Goal: Information Seeking & Learning: Learn about a topic

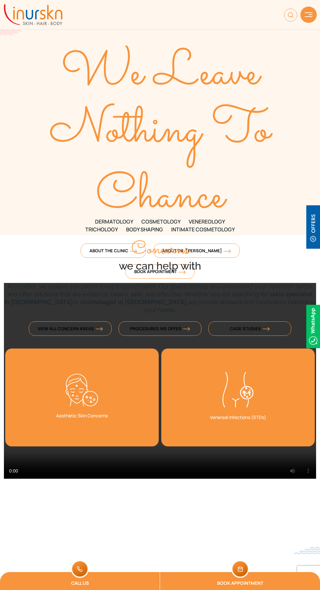
click at [309, 22] on div at bounding box center [308, 15] width 16 height 16
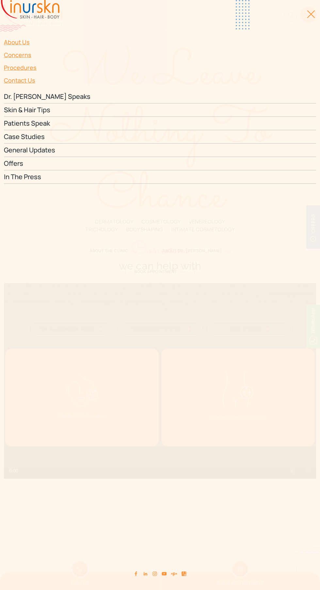
click at [307, 18] on div at bounding box center [307, 17] width 15 height 15
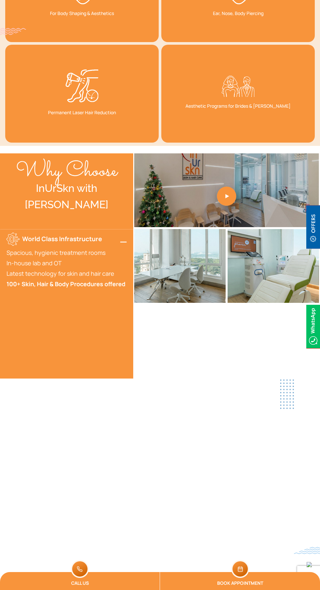
scroll to position [1457, 0]
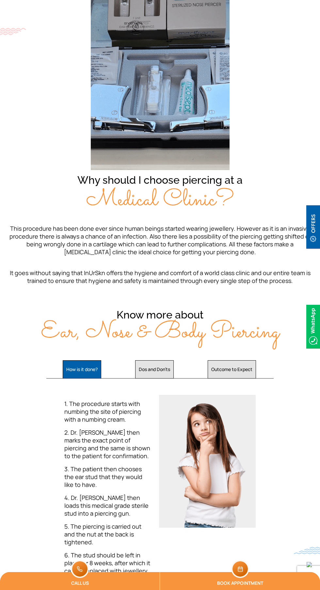
scroll to position [247, 0]
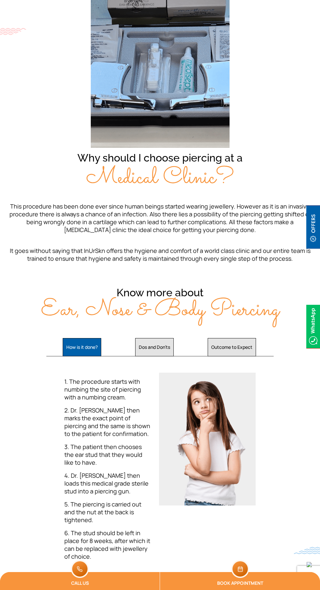
click at [162, 347] on button "Dos and Don'ts" at bounding box center [154, 347] width 39 height 18
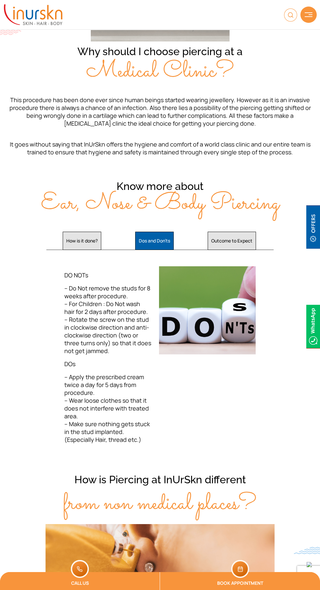
scroll to position [351, 0]
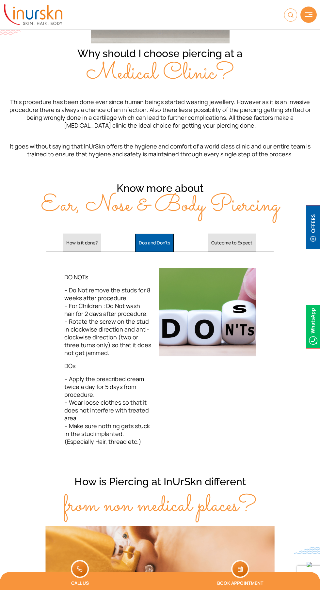
click at [249, 243] on button "Outcome to Expect" at bounding box center [232, 243] width 48 height 18
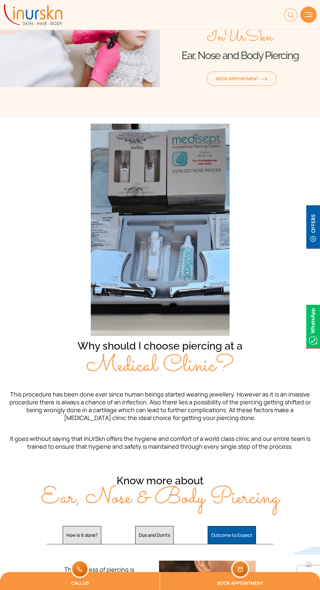
scroll to position [0, 0]
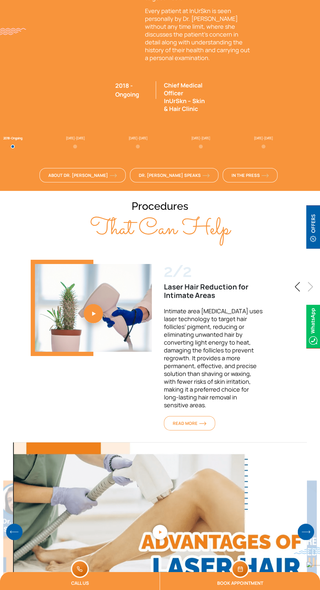
scroll to position [1907, 0]
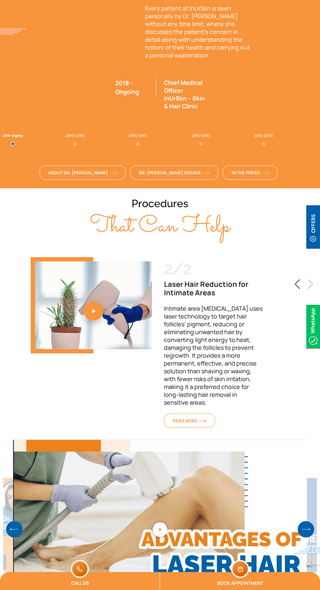
click at [206, 419] on img "2 / 2" at bounding box center [202, 421] width 7 height 4
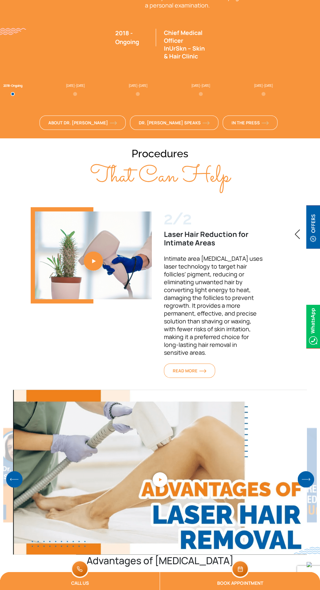
scroll to position [2006, 0]
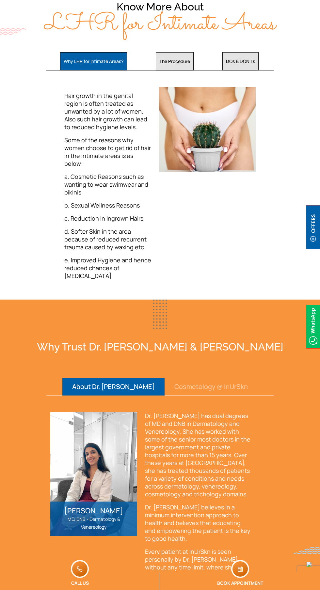
scroll to position [898, 0]
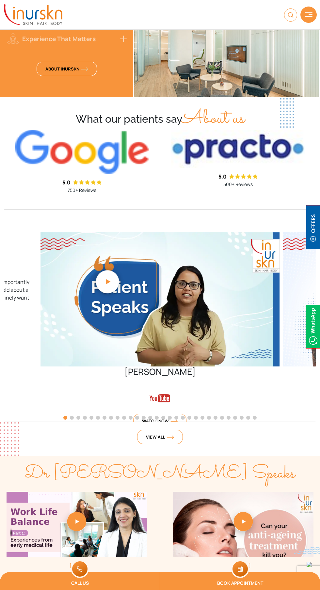
scroll to position [1622, 0]
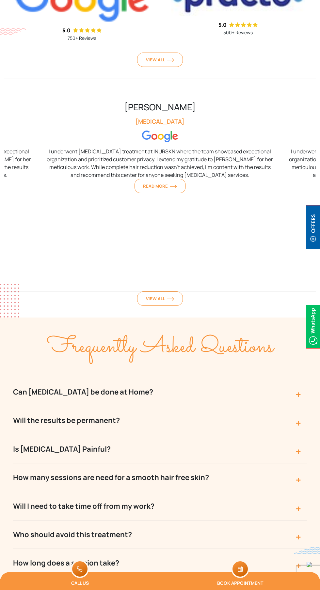
scroll to position [2845, 0]
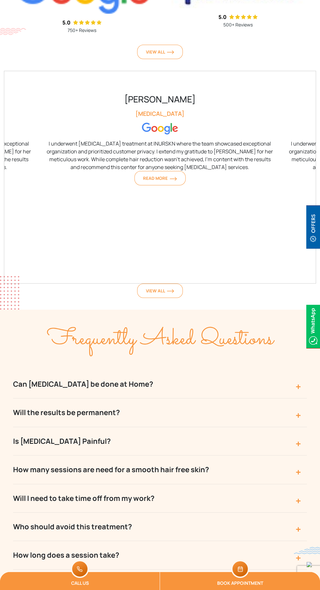
click at [47, 370] on button "Can Laser Hair Removal be done at Home?" at bounding box center [160, 384] width 294 height 28
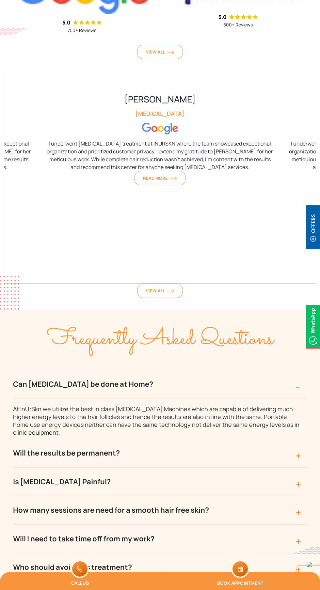
click at [69, 468] on button "Is Laser Hair Removal Painful?" at bounding box center [160, 482] width 294 height 28
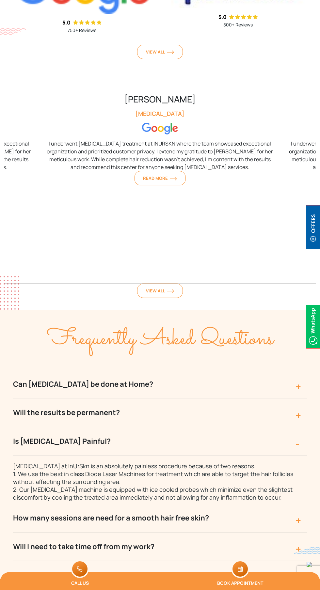
click at [245, 504] on button "How many sessions are need for a smooth hair free skin?" at bounding box center [160, 518] width 294 height 28
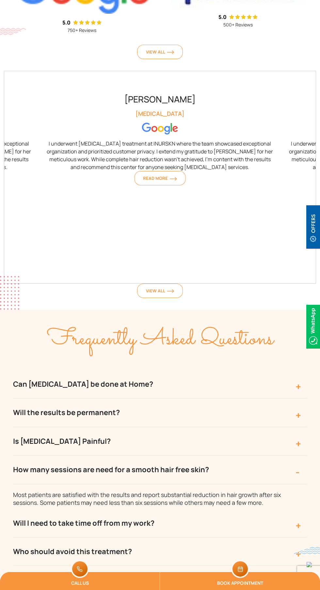
click at [234, 509] on button "Will I need to take time off from my work?" at bounding box center [160, 523] width 294 height 28
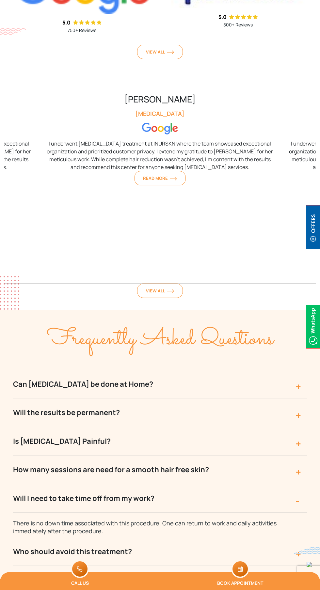
click at [185, 566] on button "How long does a session take?" at bounding box center [160, 580] width 294 height 28
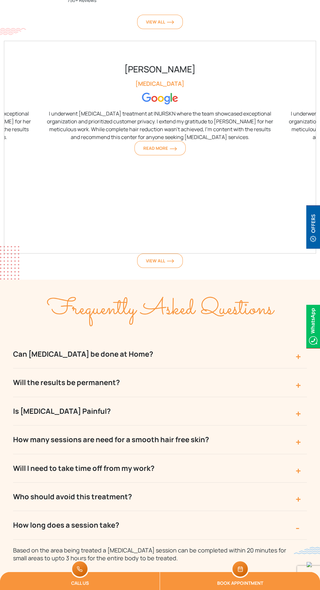
scroll to position [2902, 0]
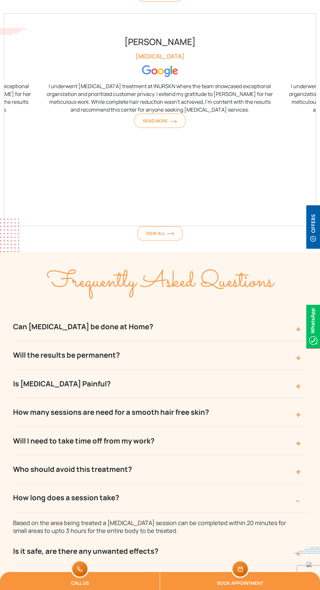
click at [203, 537] on button "Is it safe, are there any unwanted effects?" at bounding box center [160, 551] width 294 height 28
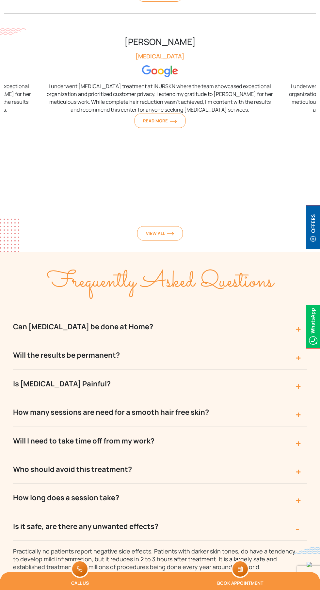
click at [216, 573] on button "What technology is used in laser hair removal?" at bounding box center [160, 587] width 294 height 28
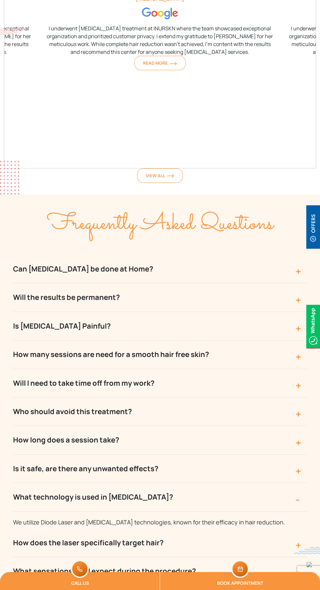
scroll to position [2966, 0]
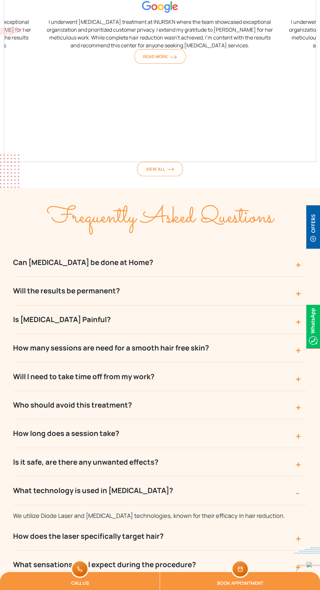
click at [224, 522] on button "How does the laser specifically target hair?" at bounding box center [160, 536] width 294 height 28
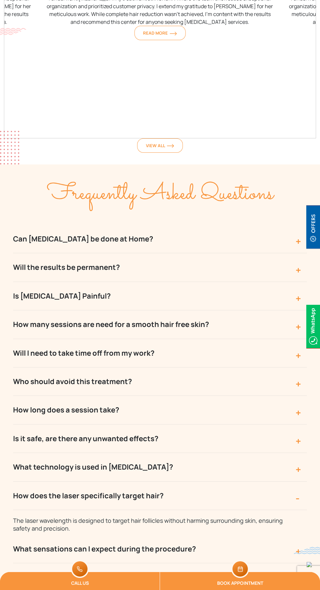
scroll to position [2995, 0]
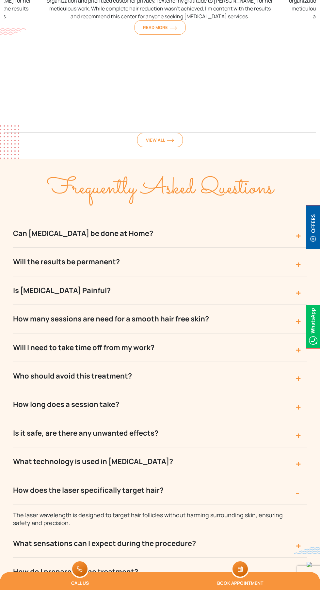
click at [227, 529] on button "What sensations can I expect during the procedure?" at bounding box center [160, 543] width 294 height 28
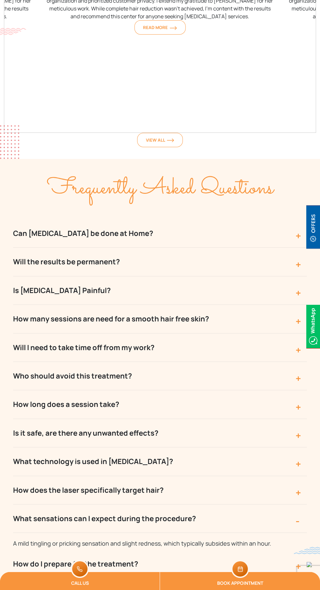
click at [212, 550] on button "How do I prepare for the treatment?" at bounding box center [160, 564] width 294 height 28
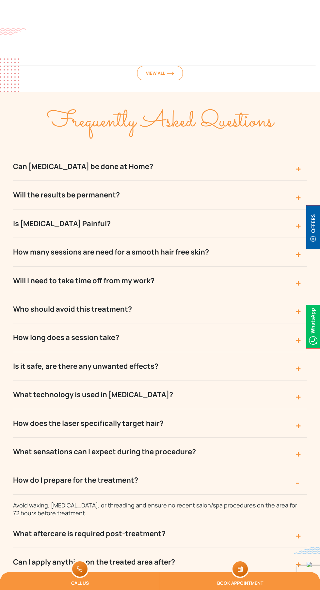
scroll to position [3063, 0]
click at [229, 547] on button "Can I apply anything on the treated area after?" at bounding box center [160, 561] width 294 height 28
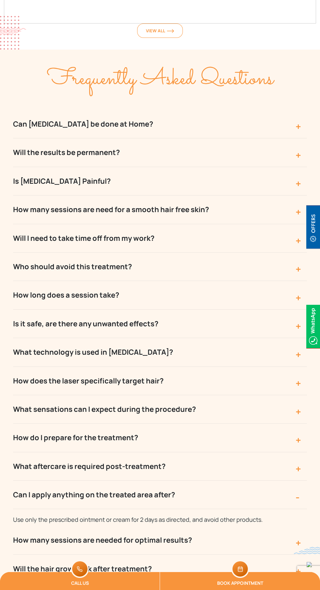
scroll to position [3105, 0]
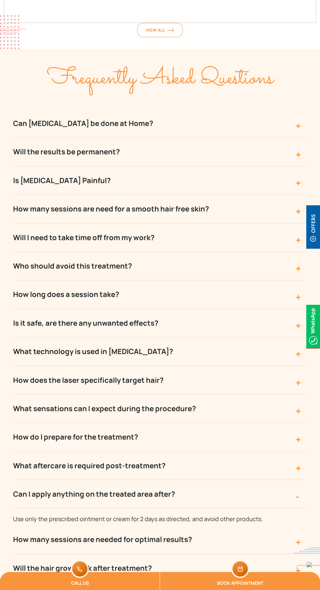
click at [214, 554] on button "Will the hair grow back after treatment?" at bounding box center [160, 568] width 294 height 28
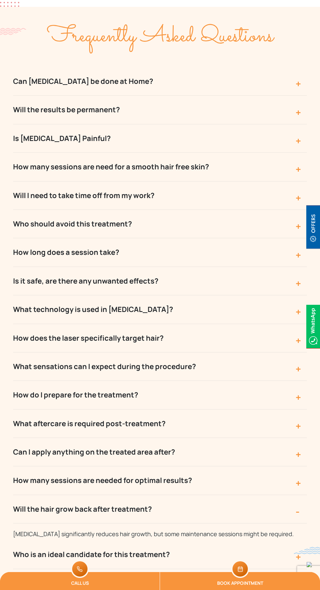
scroll to position [3148, 0]
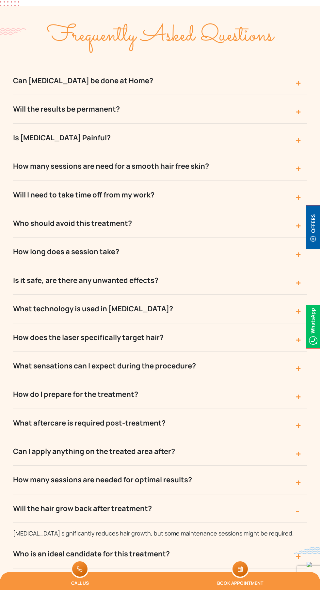
click at [192, 568] on button "Can this procedure help with ingrown hairs?" at bounding box center [160, 582] width 294 height 28
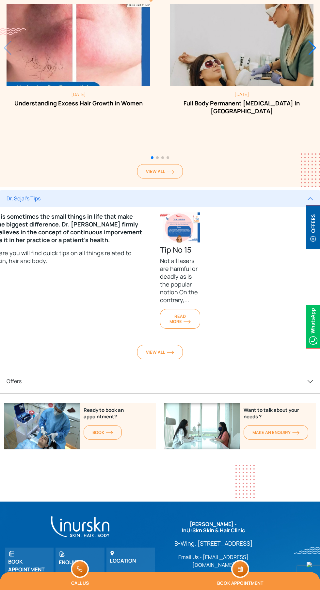
scroll to position [4099, 0]
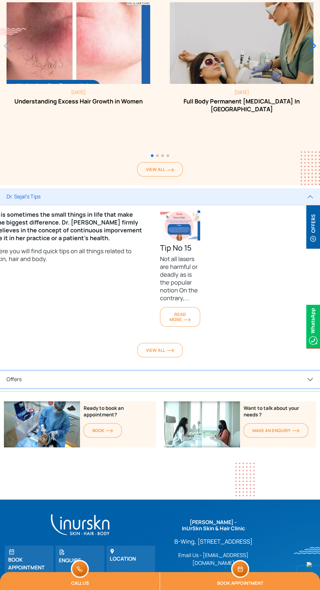
click at [23, 371] on button "Offers" at bounding box center [160, 379] width 320 height 17
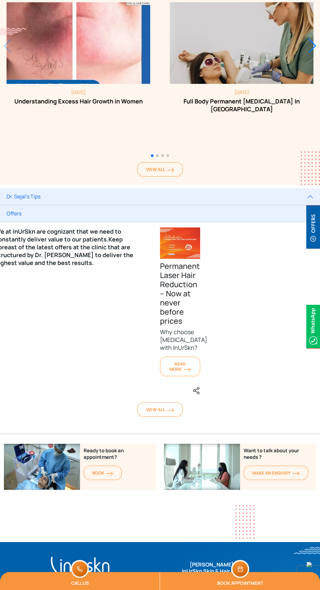
click at [146, 402] on link "View All" at bounding box center [160, 409] width 46 height 14
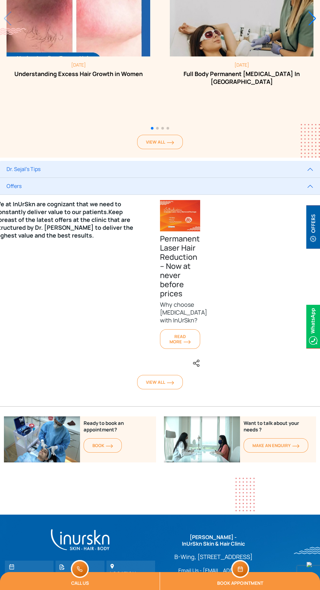
scroll to position [4148, 0]
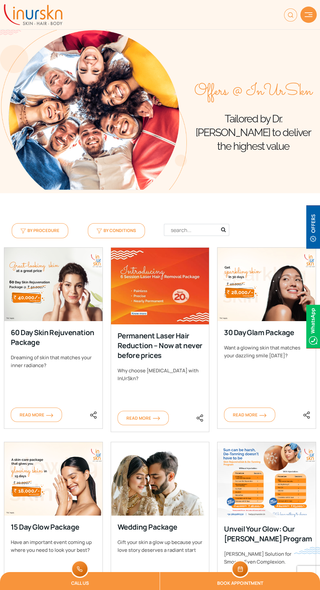
click at [151, 419] on span "Read More" at bounding box center [143, 418] width 34 height 6
click at [155, 415] on span "Read More" at bounding box center [143, 418] width 34 height 6
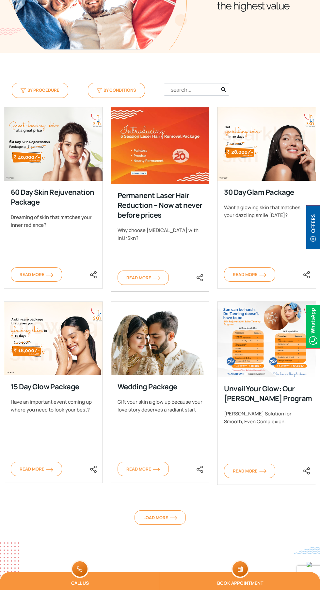
scroll to position [142, 0]
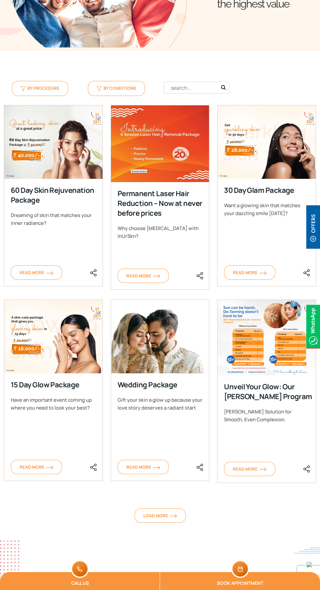
click at [181, 522] on link "Load More" at bounding box center [159, 515] width 51 height 14
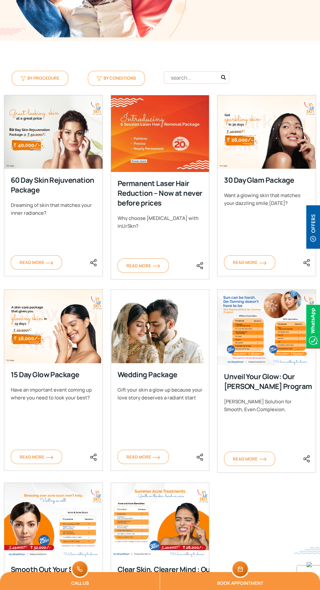
scroll to position [152, 0]
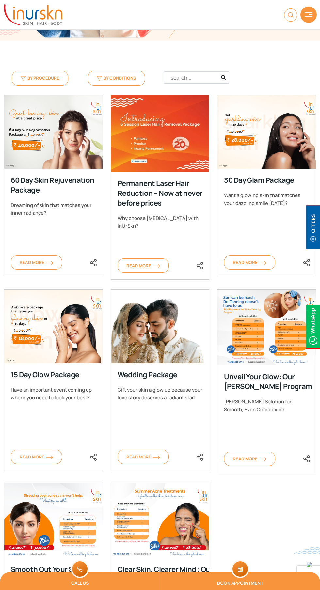
click at [289, 391] on div "Unveil Your Glow: Our [PERSON_NAME] Program" at bounding box center [273, 382] width 98 height 20
click at [263, 461] on img at bounding box center [262, 459] width 7 height 4
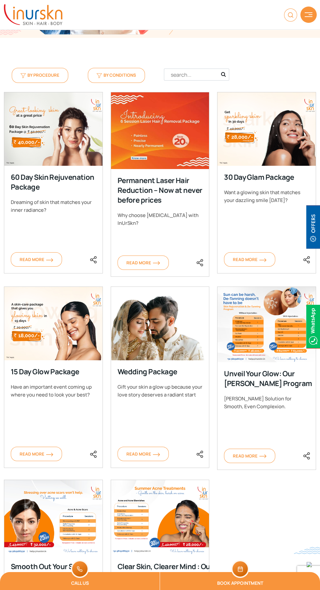
scroll to position [202, 0]
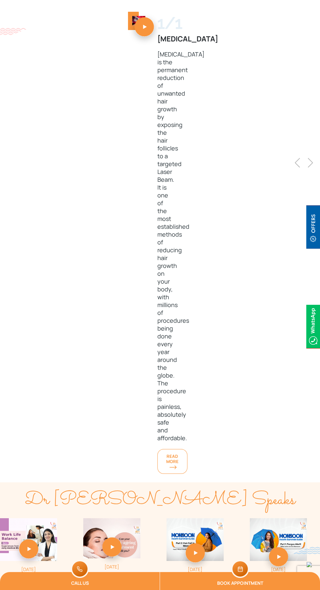
scroll to position [841, 0]
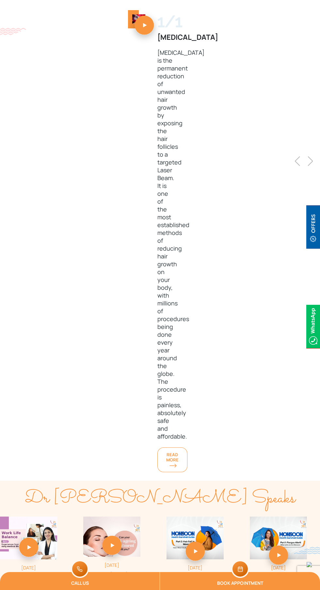
click at [166, 452] on span "READ MORE" at bounding box center [172, 460] width 12 height 16
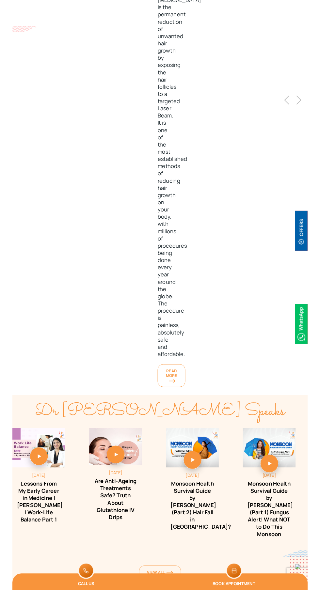
scroll to position [940, 0]
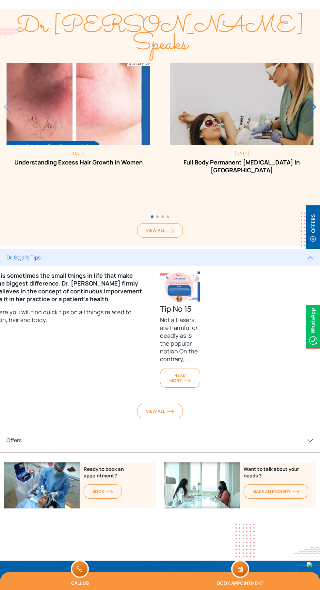
scroll to position [4155, 0]
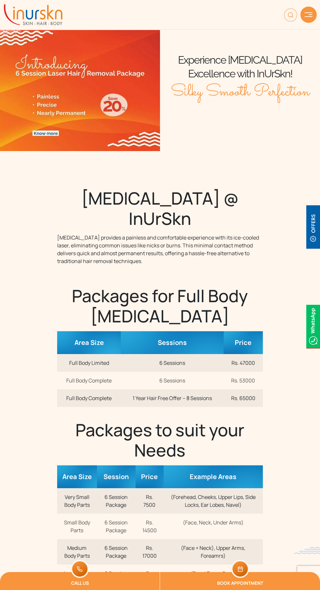
click at [310, 241] on img at bounding box center [313, 226] width 14 height 43
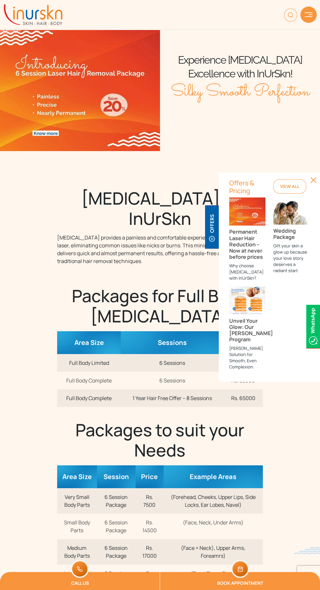
click at [256, 333] on h3 "Unveil Your Glow: Our [PERSON_NAME] Program" at bounding box center [247, 330] width 36 height 25
click at [301, 240] on h3 "Wedding Package" at bounding box center [291, 234] width 36 height 12
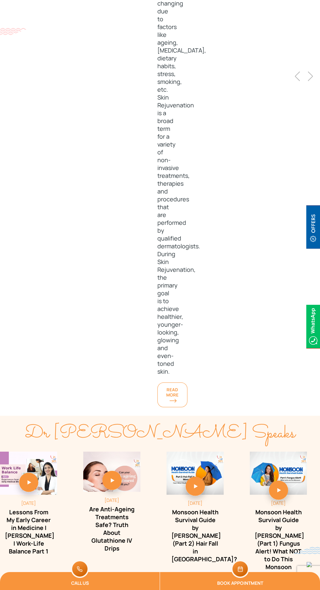
scroll to position [749, 0]
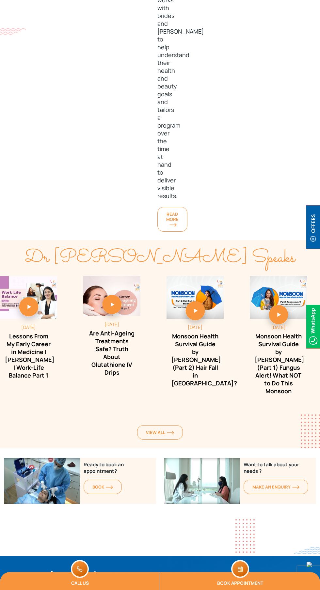
scroll to position [1642, 0]
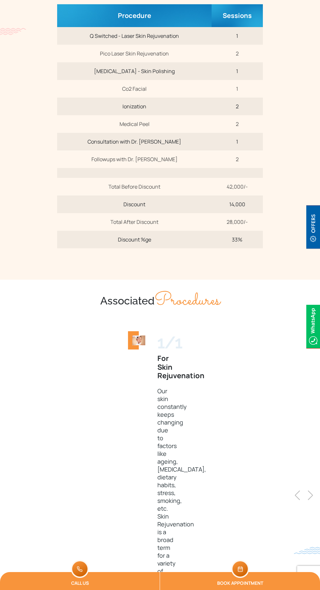
scroll to position [298, 0]
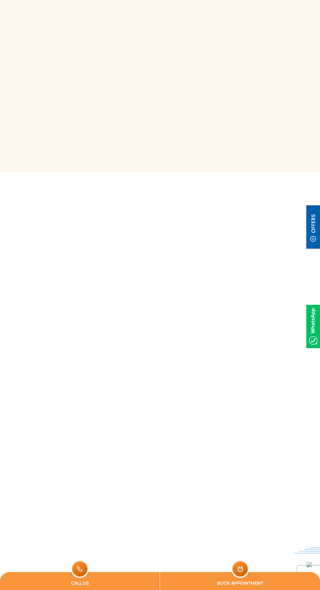
scroll to position [4148, 0]
